Goal: Information Seeking & Learning: Learn about a topic

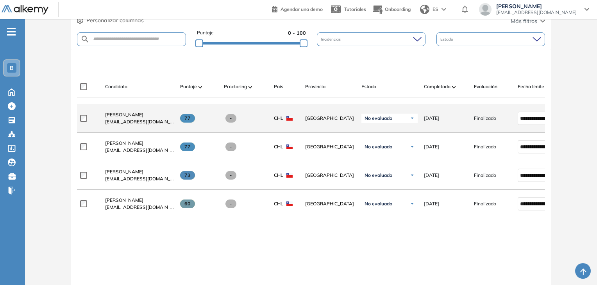
scroll to position [203, 0]
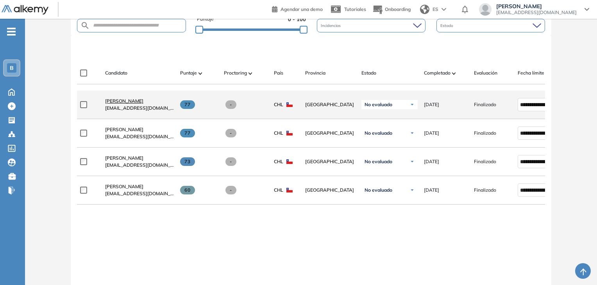
click at [134, 103] on span "[PERSON_NAME]" at bounding box center [124, 101] width 38 height 6
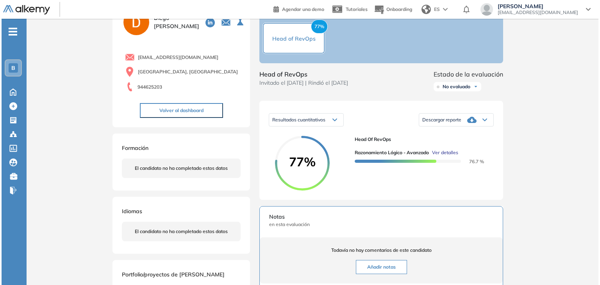
scroll to position [78, 0]
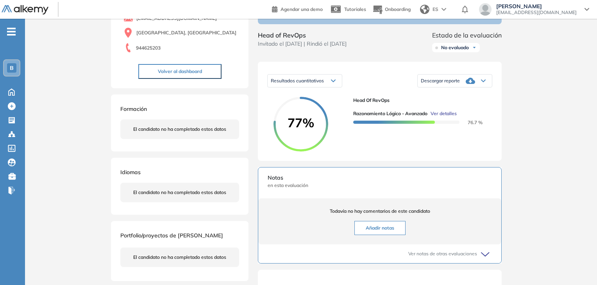
click at [443, 117] on span "Ver detalles" at bounding box center [444, 113] width 26 height 7
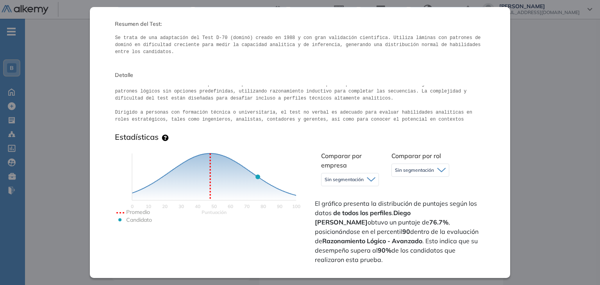
scroll to position [117, 0]
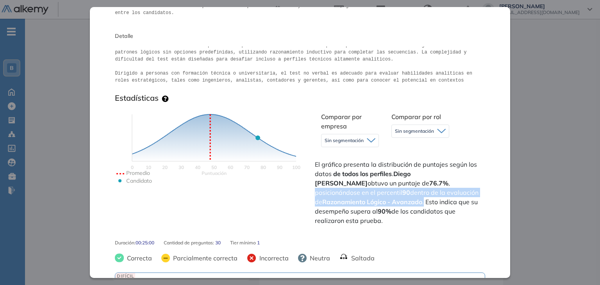
drag, startPoint x: 399, startPoint y: 185, endPoint x: 371, endPoint y: 202, distance: 32.3
click at [371, 202] on span "El gráfico presenta la distribución de puntajes según los datos de todos los pe…" at bounding box center [399, 193] width 168 height 66
copy span "posicionándose en el percentil 90 dentro de la evaluación de Razonamiento Lógic…"
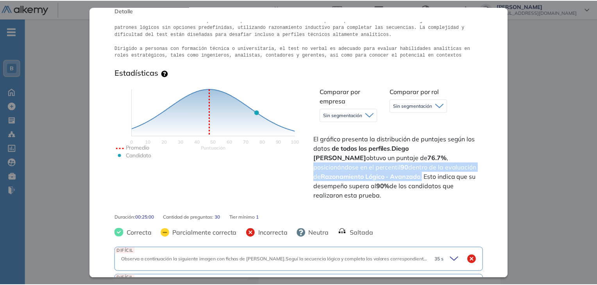
scroll to position [156, 0]
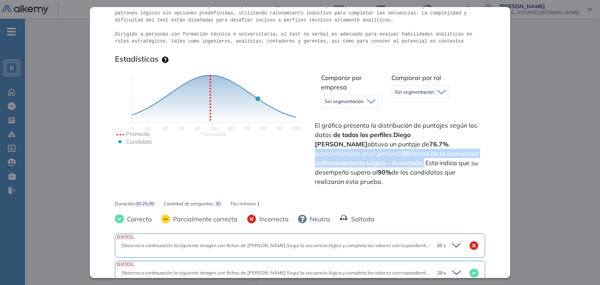
click at [556, 85] on div "Inicio Alkymetrics Evaluaciones Dashboard Candidato Razonamiento Lógico - Avanz…" at bounding box center [312, 195] width 575 height 508
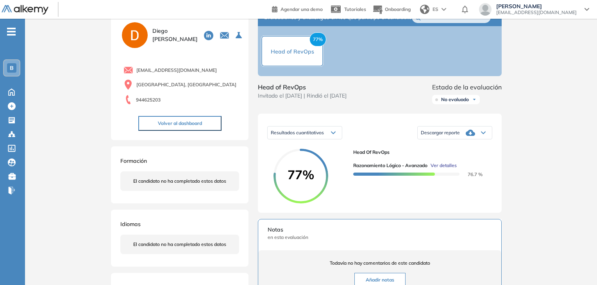
scroll to position [0, 0]
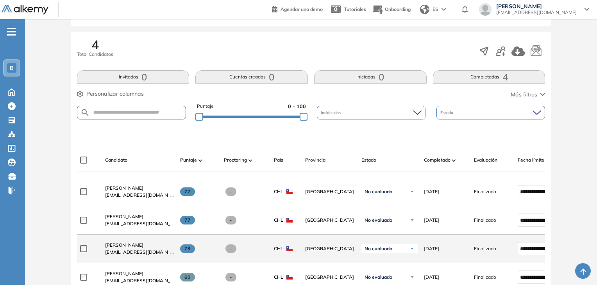
scroll to position [166, 0]
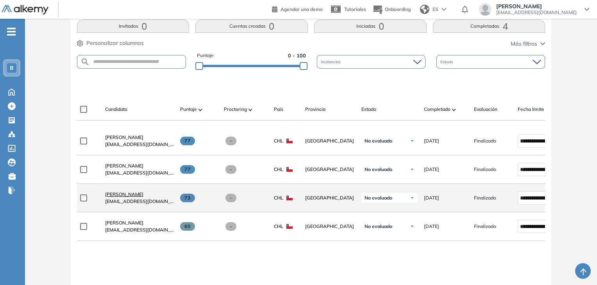
click at [120, 196] on span "[PERSON_NAME]" at bounding box center [124, 194] width 38 height 6
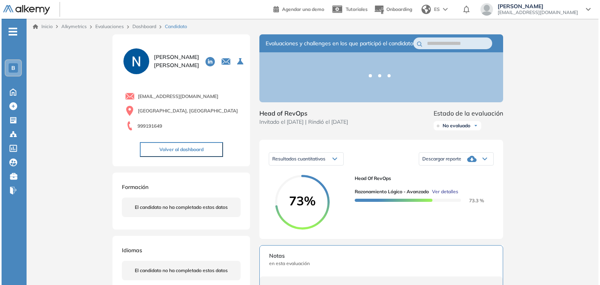
scroll to position [78, 0]
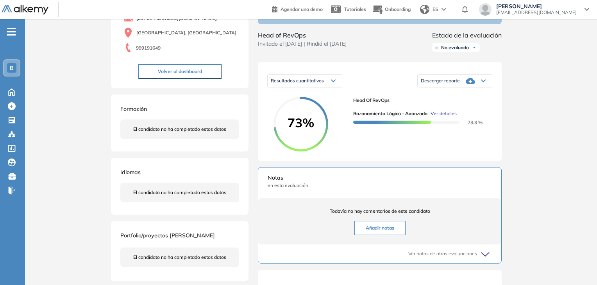
click at [448, 117] on span "Ver detalles" at bounding box center [444, 113] width 26 height 7
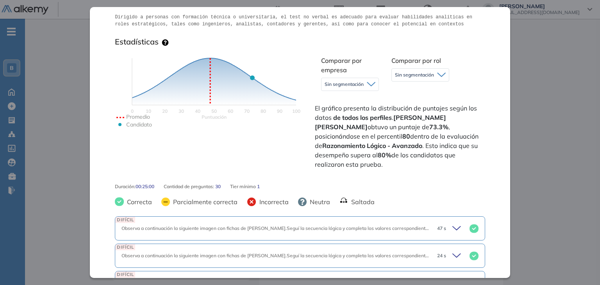
scroll to position [156, 0]
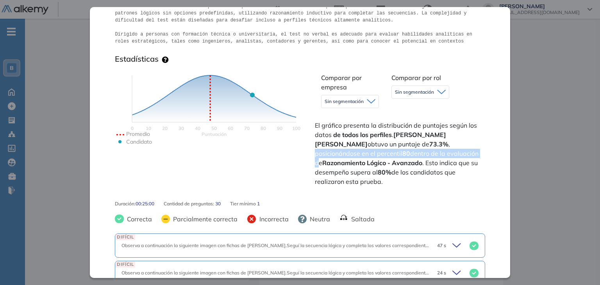
drag, startPoint x: 369, startPoint y: 144, endPoint x: 383, endPoint y: 157, distance: 18.5
click at [383, 157] on span "El gráfico presenta la distribución de puntajes según los datos de todos los pe…" at bounding box center [399, 154] width 168 height 66
copy span "posicionándose en el percentil 80 dentro de la evaluación"
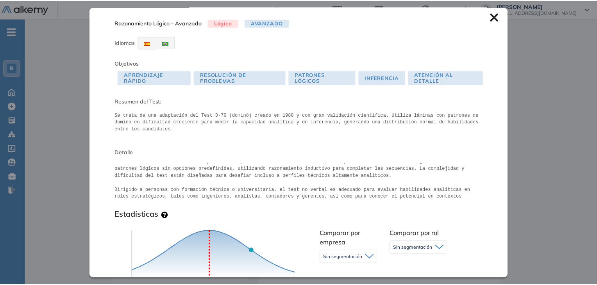
scroll to position [0, 0]
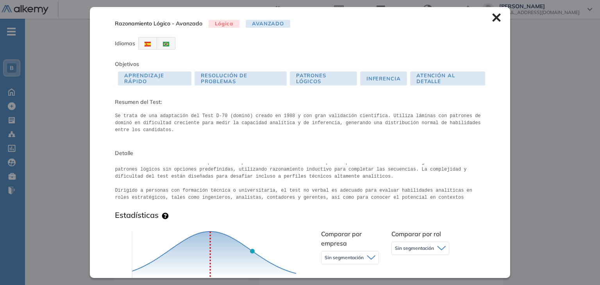
click at [492, 19] on icon at bounding box center [496, 18] width 8 height 8
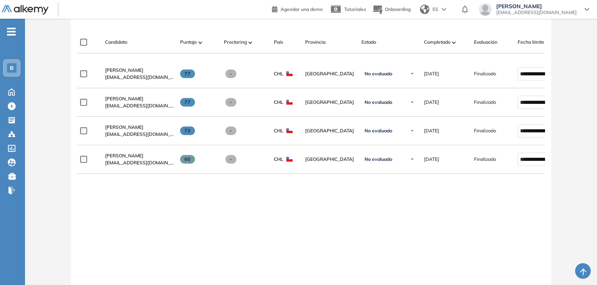
scroll to position [234, 0]
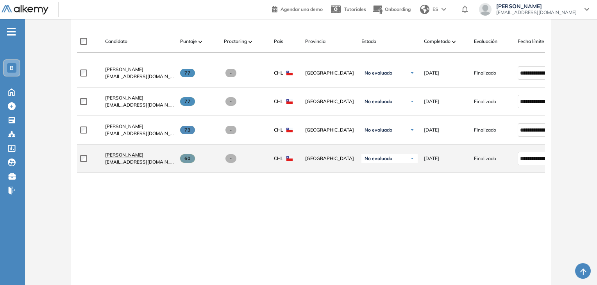
click at [125, 156] on span "[PERSON_NAME]" at bounding box center [124, 155] width 38 height 6
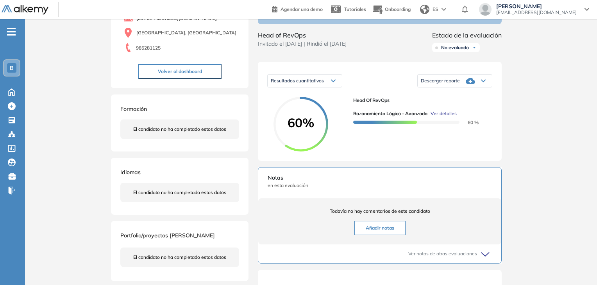
scroll to position [117, 0]
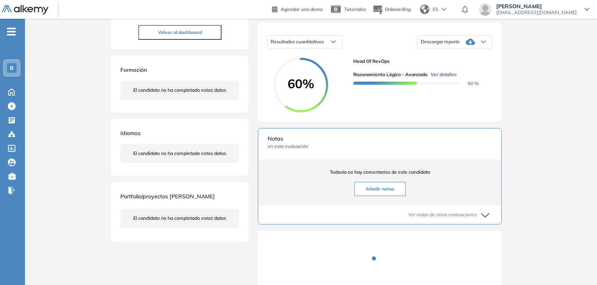
click at [439, 78] on span "Ver detalles" at bounding box center [444, 74] width 26 height 7
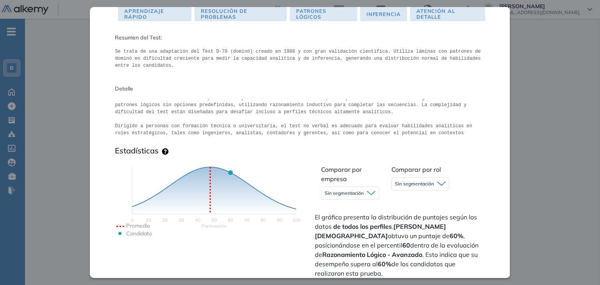
scroll to position [78, 0]
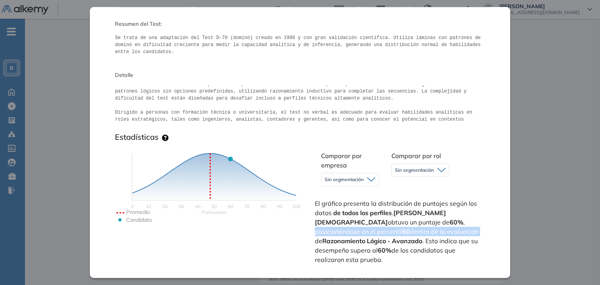
drag, startPoint x: 374, startPoint y: 222, endPoint x: 381, endPoint y: 233, distance: 13.4
click at [381, 233] on span "El gráfico presenta la distribución de puntajes según los datos de todos los pe…" at bounding box center [399, 232] width 168 height 66
copy span "posicionándose en el percentil 60 dentro de la evaluación"
